Goal: Check status: Check status

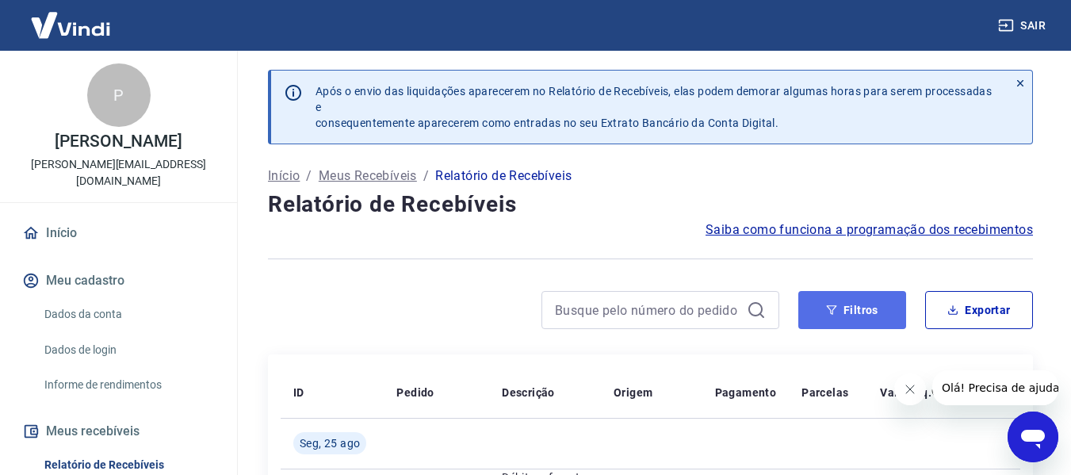
click at [861, 319] on button "Filtros" at bounding box center [852, 310] width 108 height 38
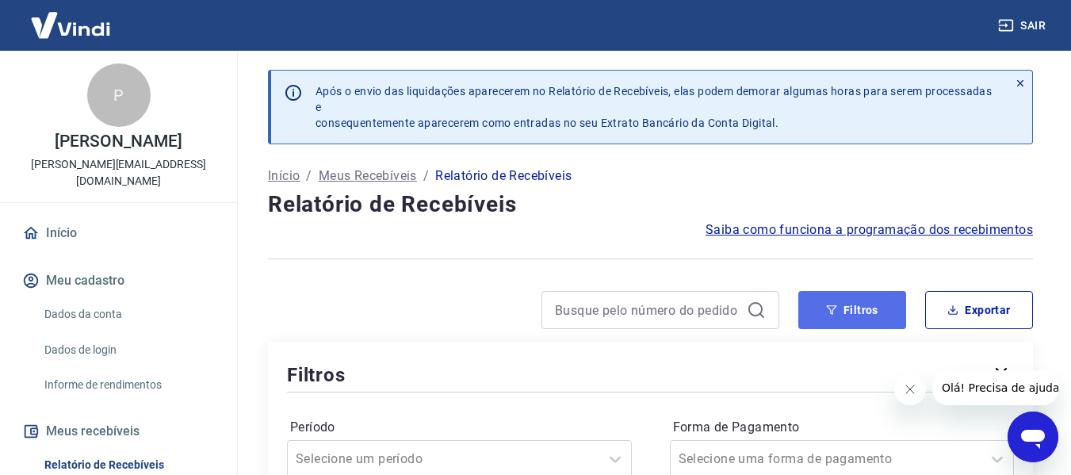
scroll to position [238, 0]
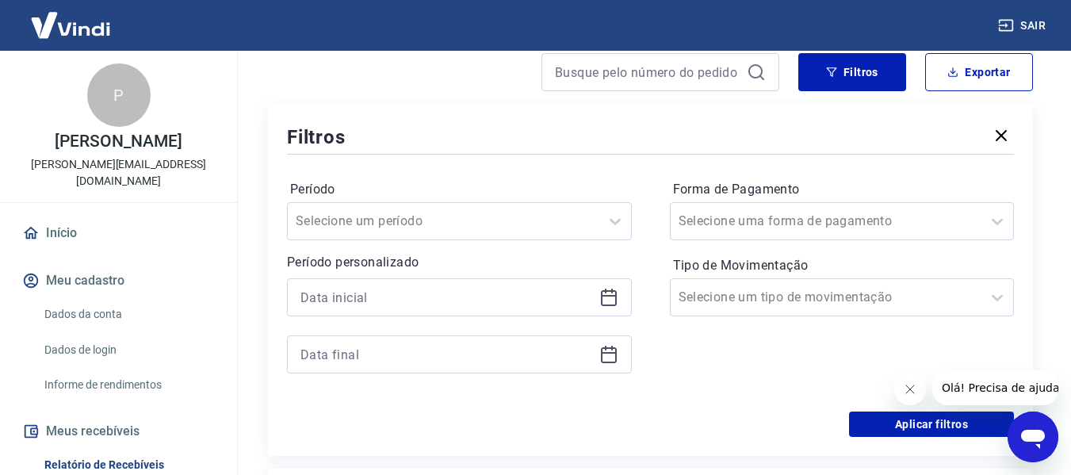
click at [619, 299] on div at bounding box center [459, 297] width 345 height 38
click at [610, 297] on icon at bounding box center [608, 297] width 19 height 19
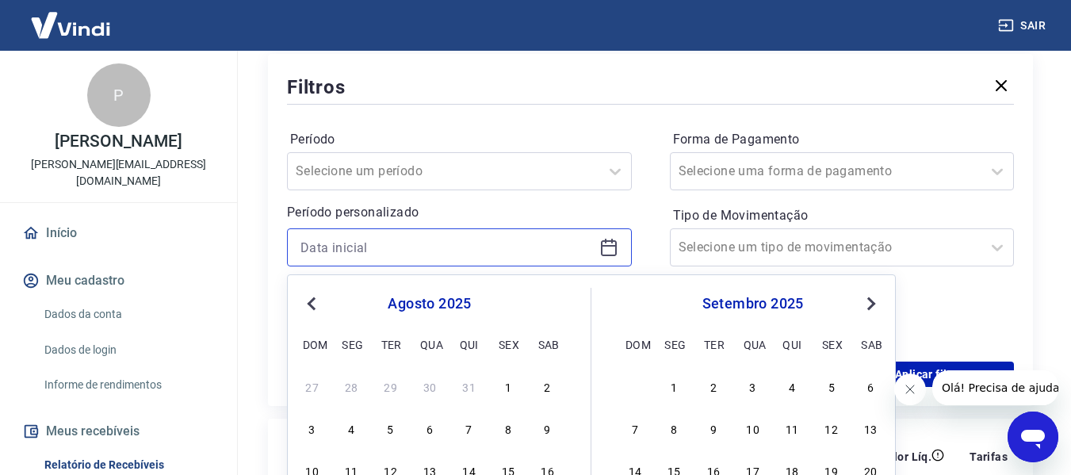
scroll to position [396, 0]
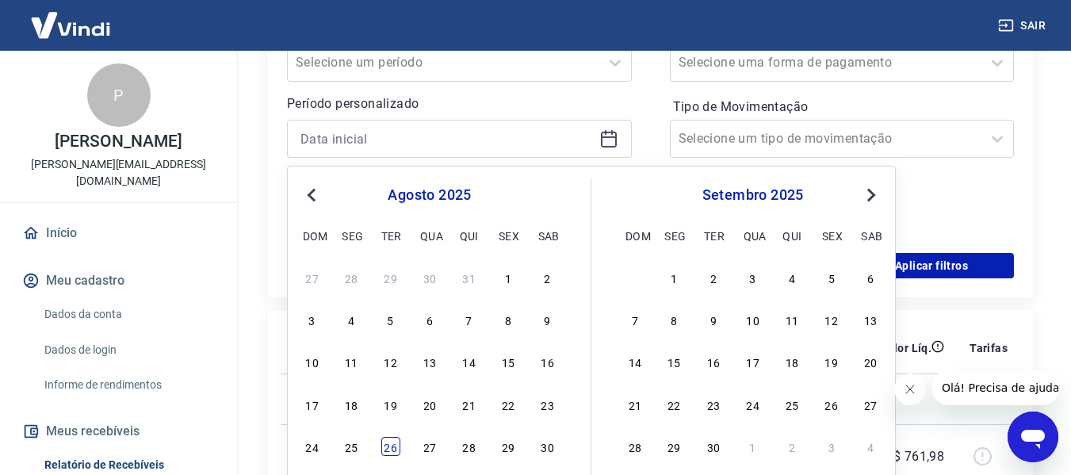
click at [381, 444] on div "26" at bounding box center [390, 446] width 19 height 19
type input "26/08/2025"
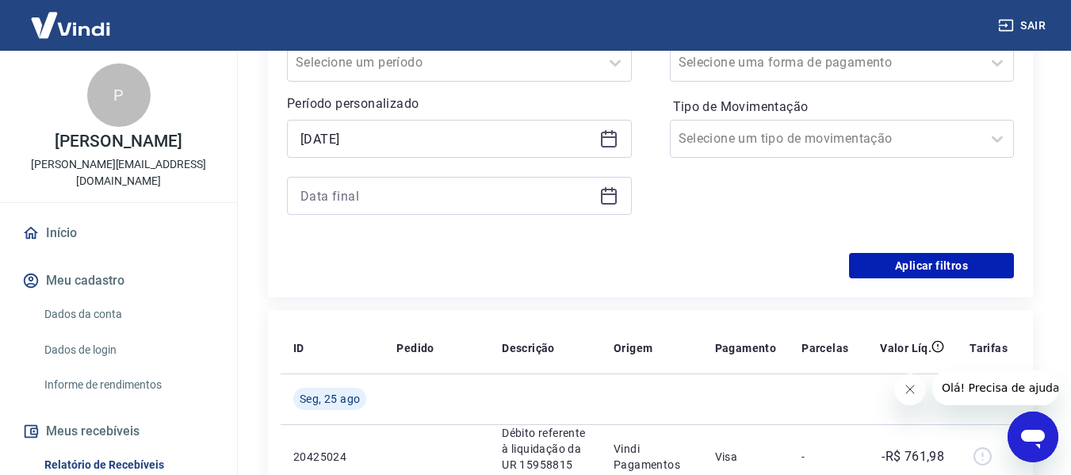
click at [607, 185] on div at bounding box center [459, 196] width 345 height 38
click at [610, 195] on icon at bounding box center [609, 194] width 16 height 2
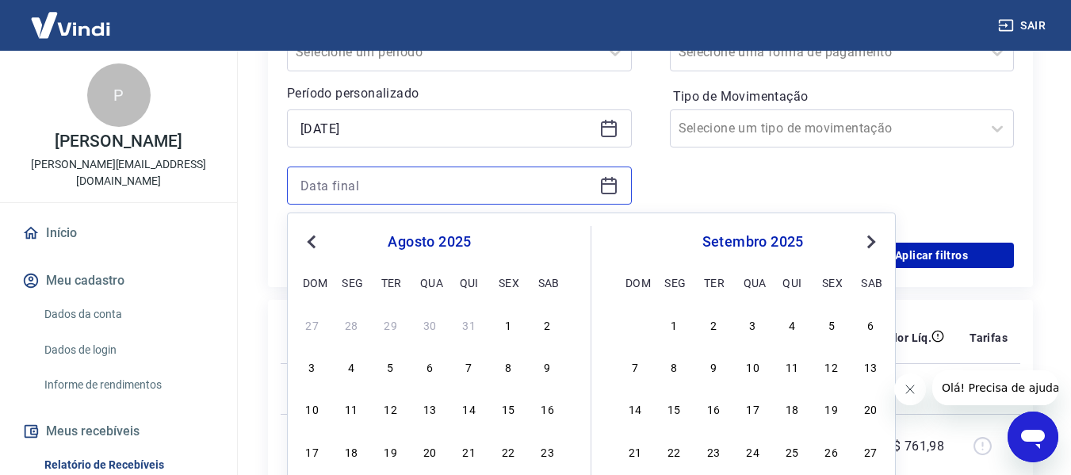
scroll to position [476, 0]
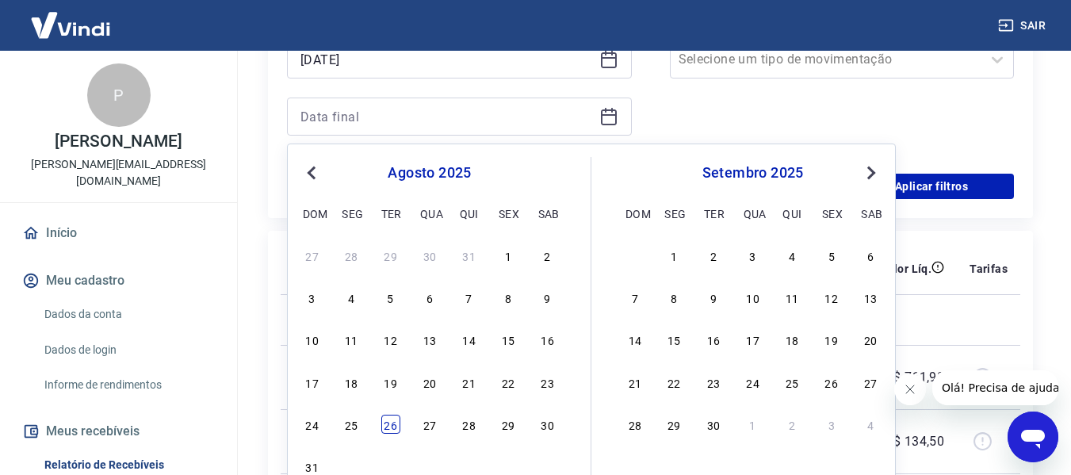
click at [384, 426] on div "26" at bounding box center [390, 424] width 19 height 19
type input "26/08/2025"
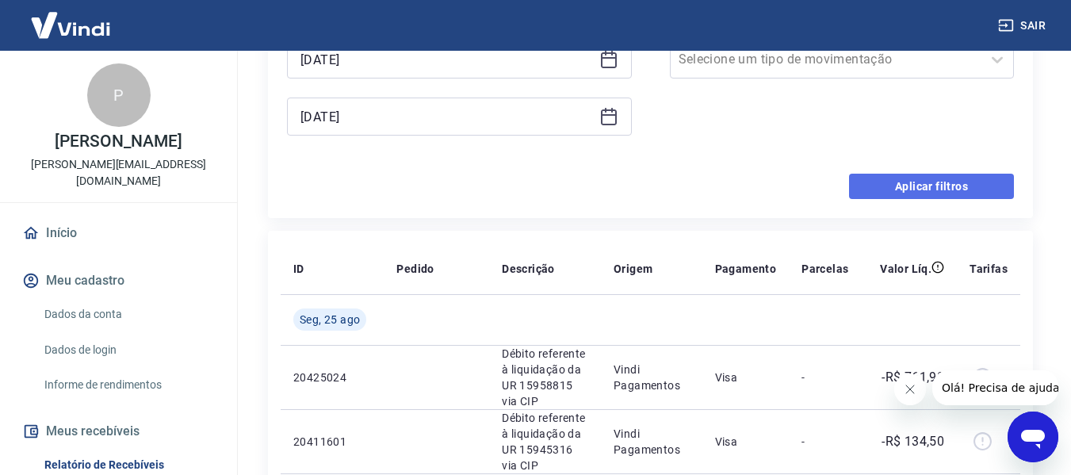
click at [874, 182] on button "Aplicar filtros" at bounding box center [931, 186] width 165 height 25
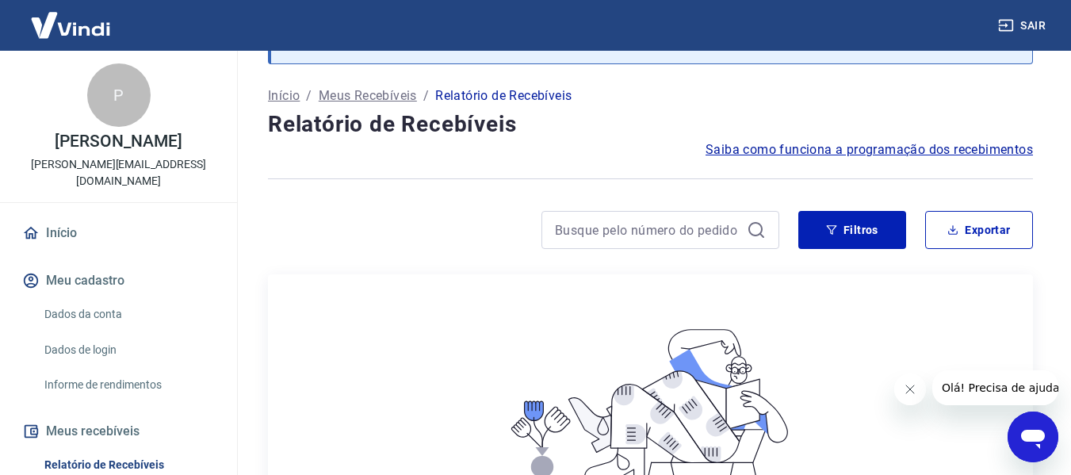
scroll to position [79, 0]
